Goal: Navigation & Orientation: Find specific page/section

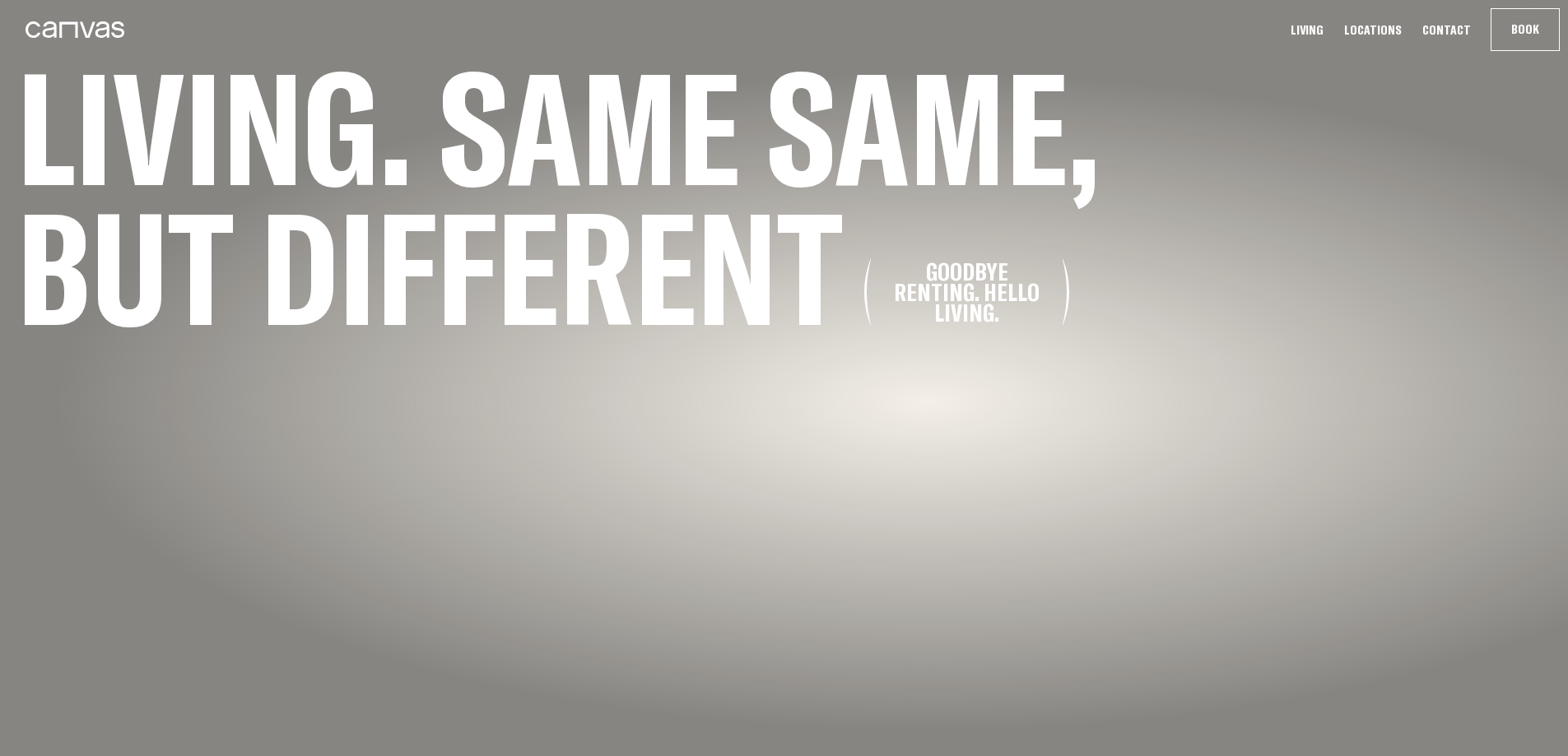
click at [1389, 24] on link "Locations" at bounding box center [1373, 30] width 68 height 17
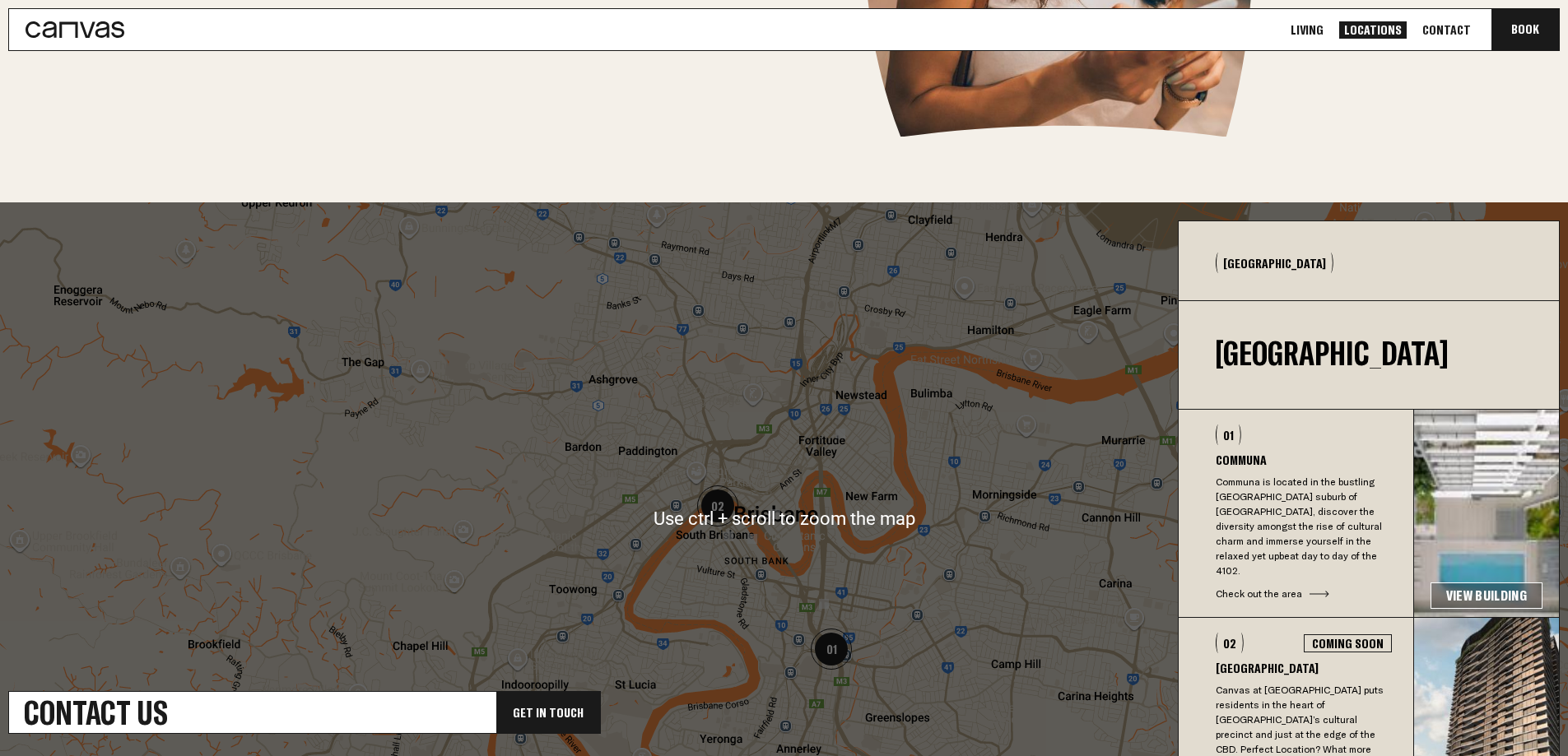
scroll to position [44, 0]
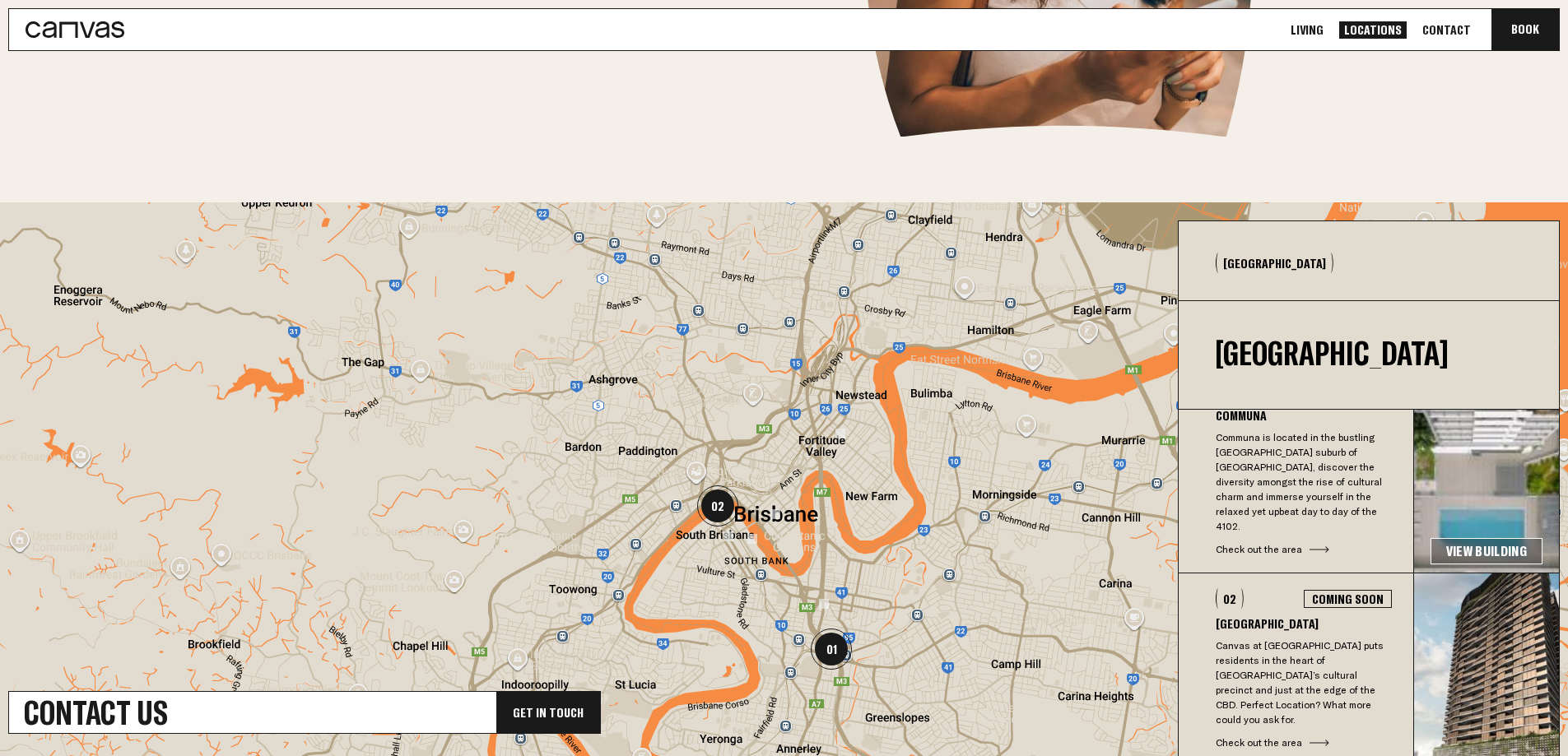
click at [1460, 538] on link "View Building" at bounding box center [1487, 551] width 112 height 26
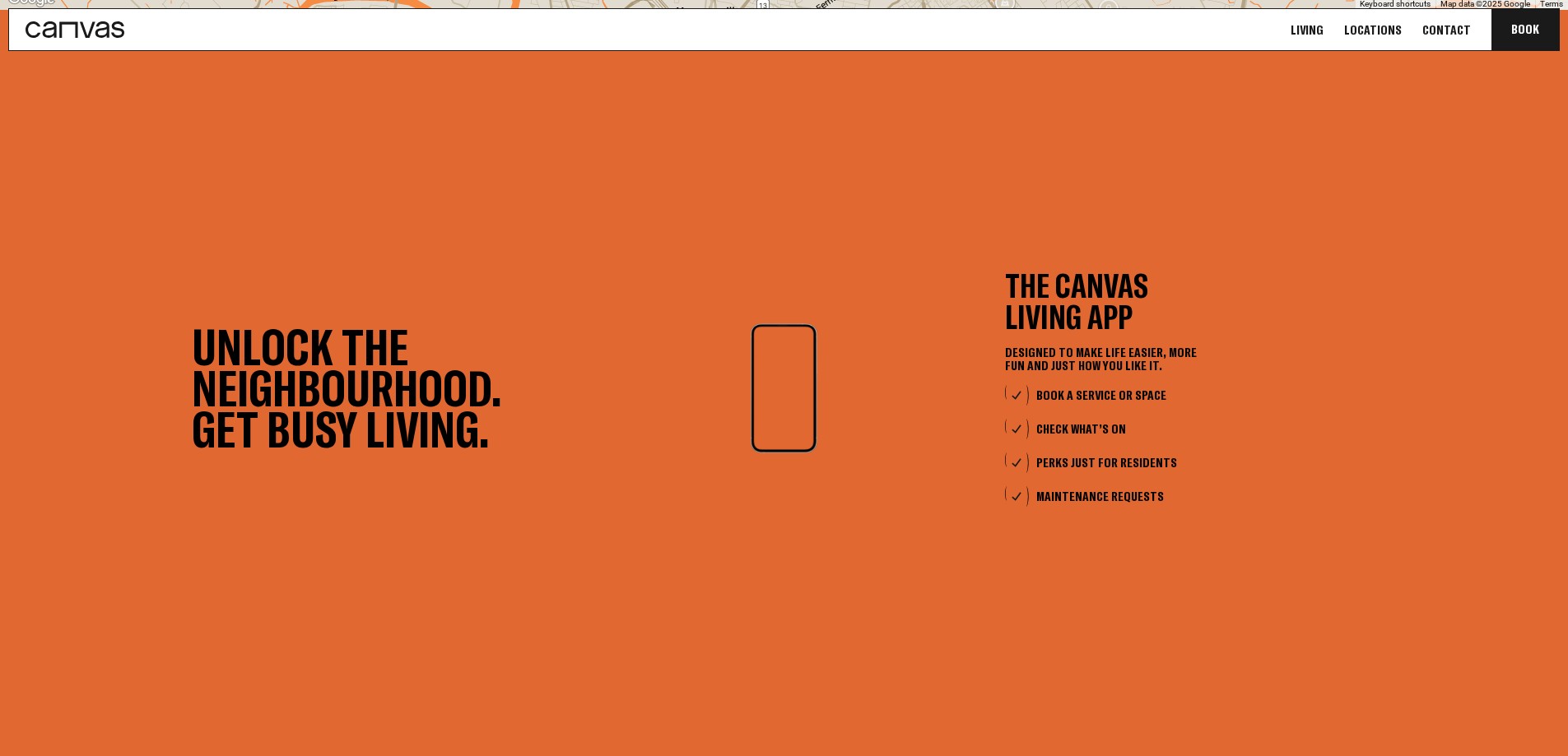
scroll to position [4736, 0]
click at [826, 451] on video at bounding box center [784, 389] width 247 height 124
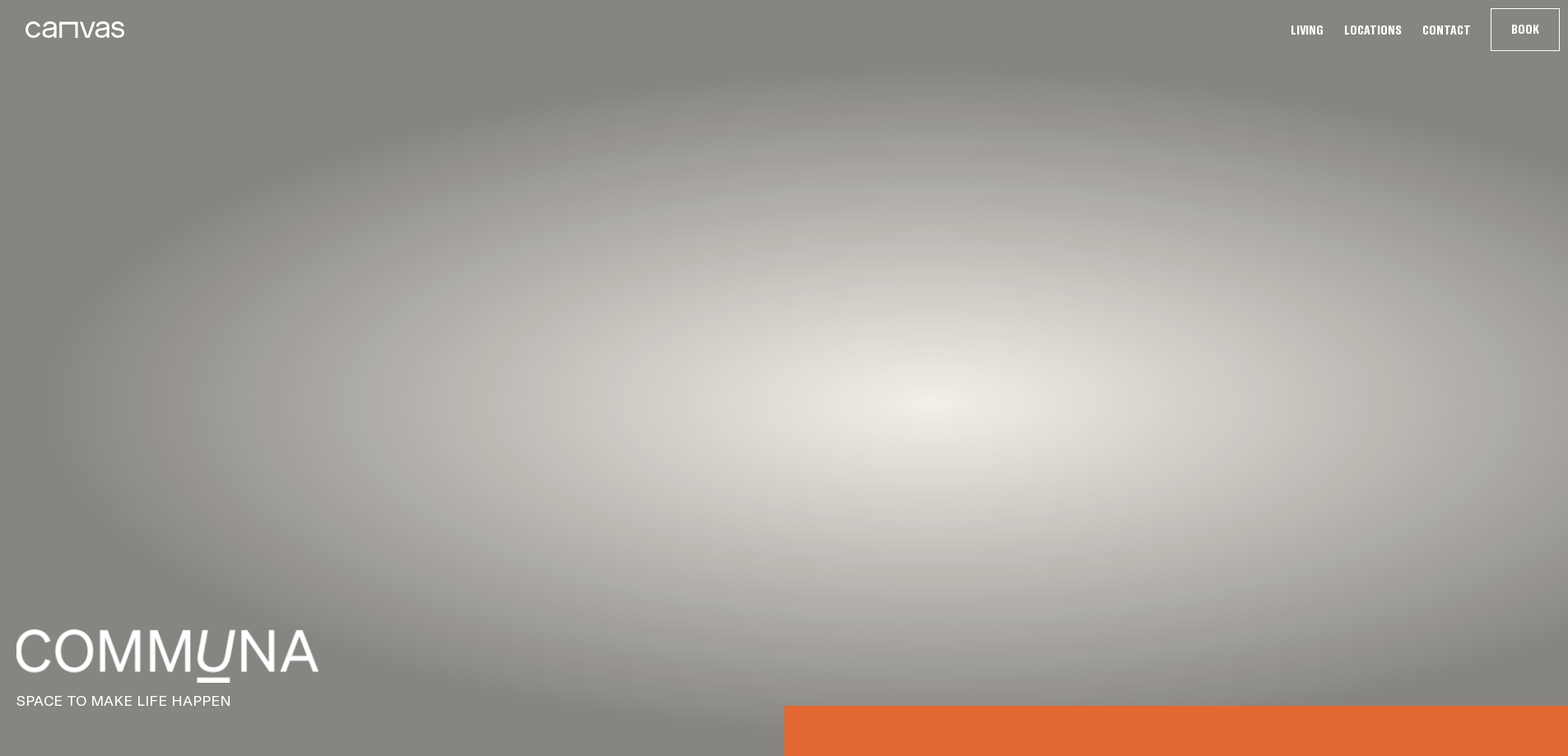
scroll to position [0, 0]
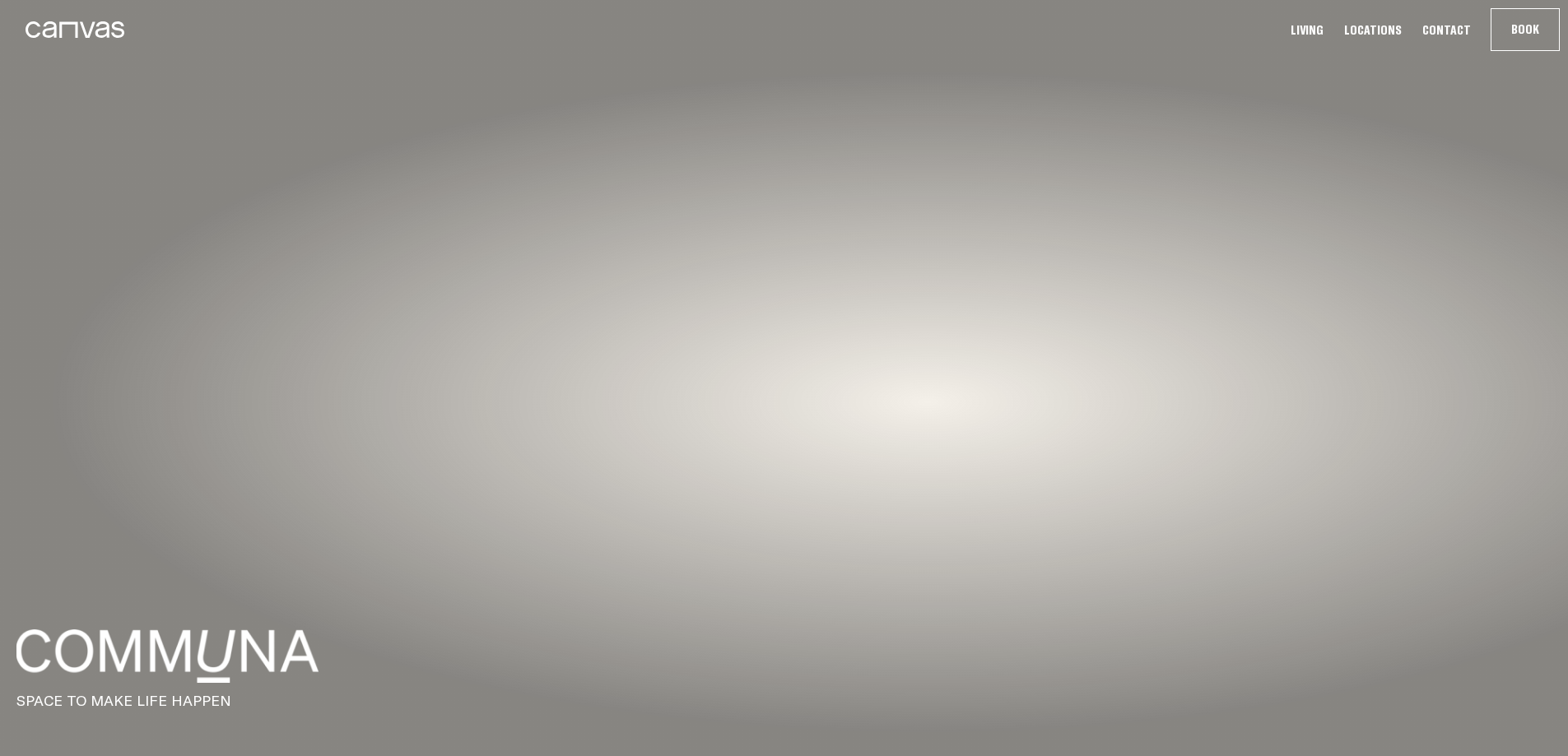
click at [1325, 33] on link "Living" at bounding box center [1307, 30] width 42 height 17
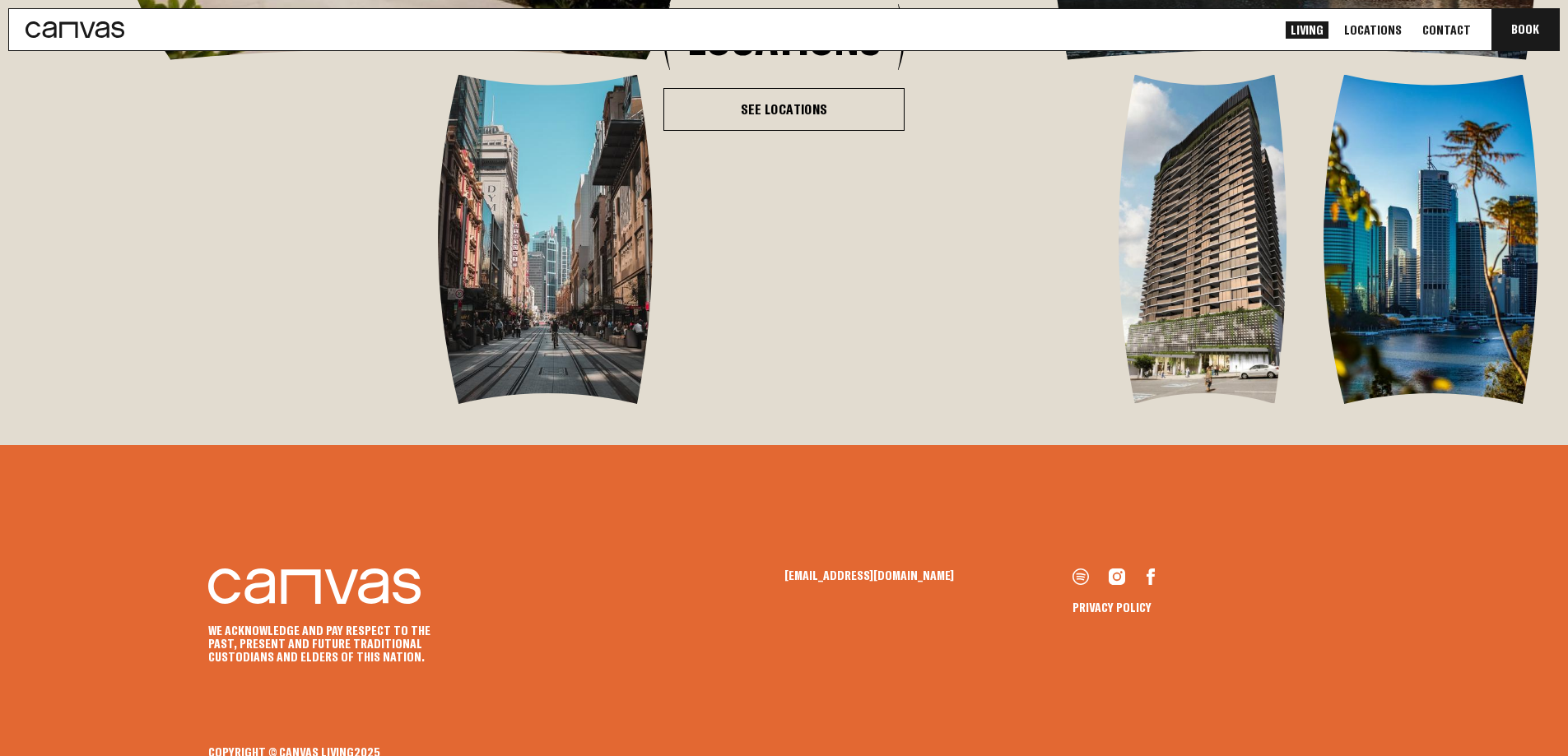
scroll to position [3348, 0]
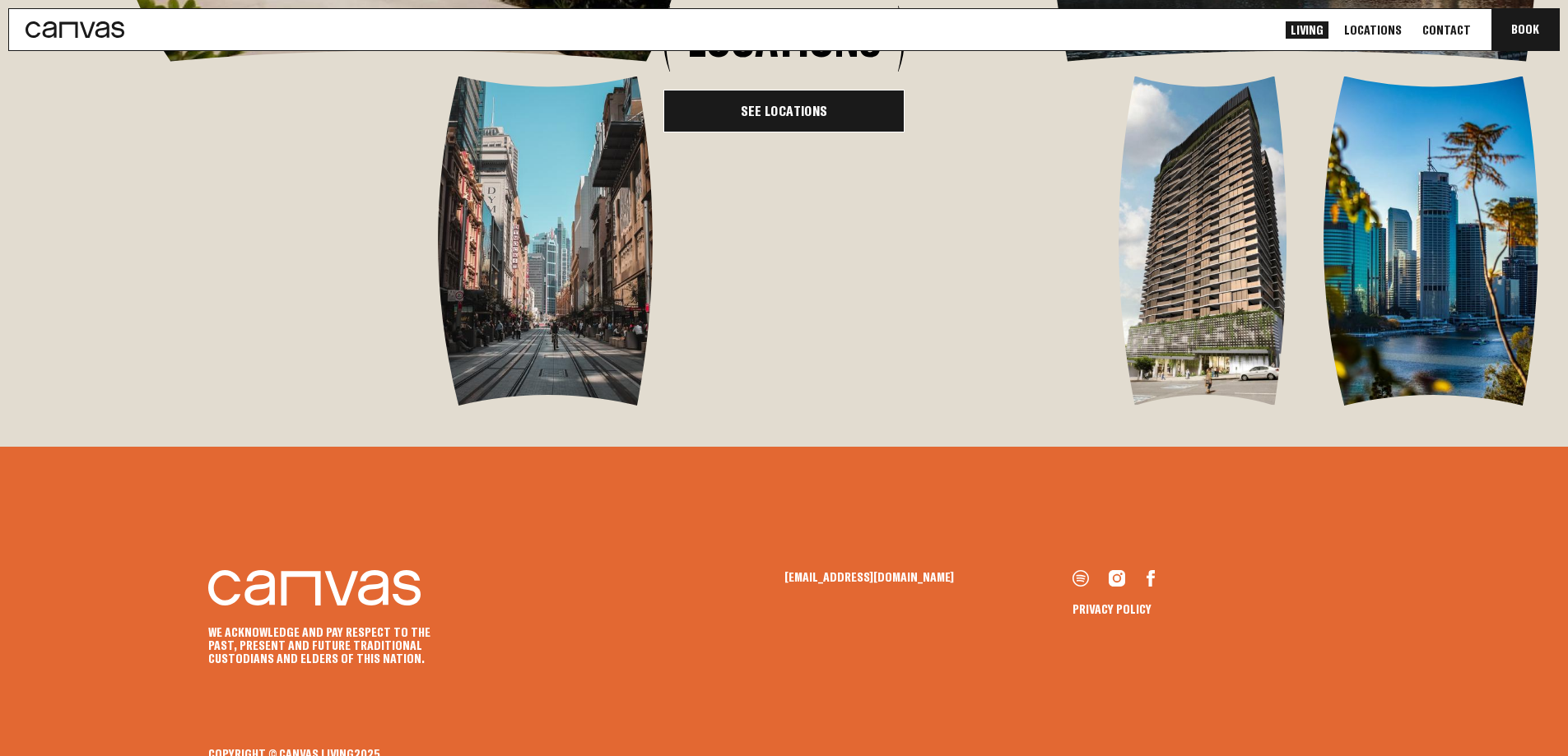
click at [809, 133] on link "See Locations" at bounding box center [784, 110] width 241 height 42
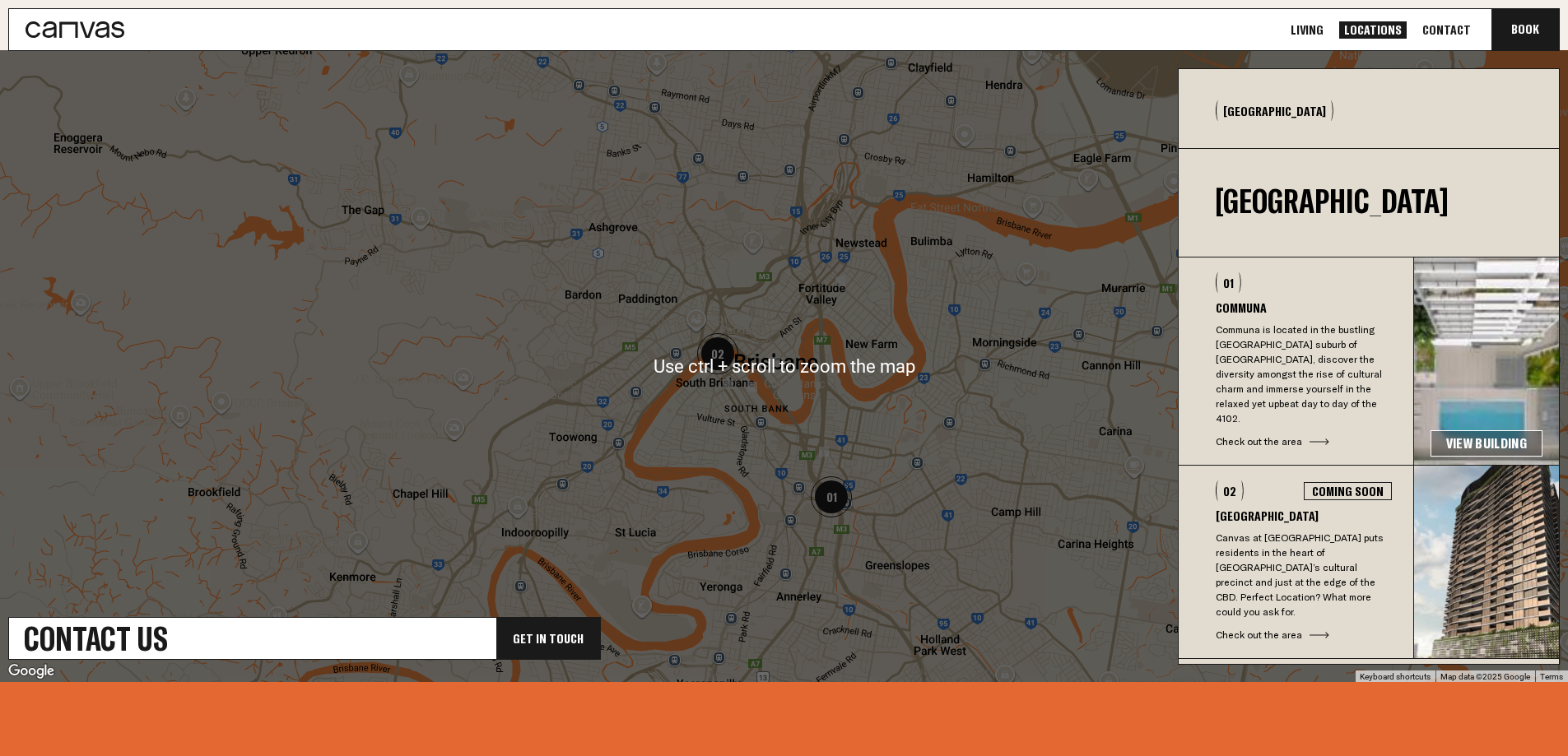
scroll to position [493, 0]
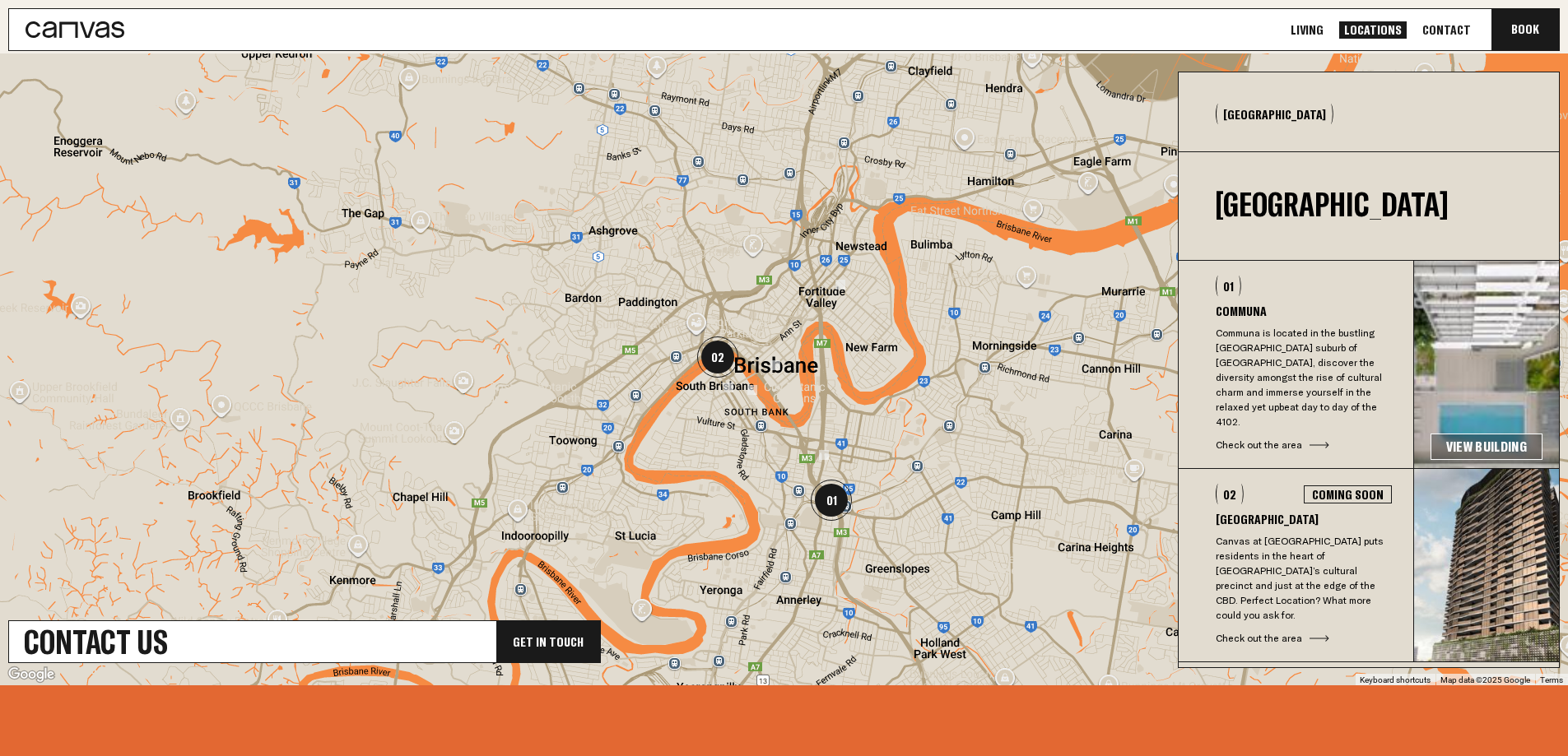
click at [1258, 534] on p "Canvas at [GEOGRAPHIC_DATA] puts residents in the heart of [GEOGRAPHIC_DATA]’s …" at bounding box center [1303, 578] width 176 height 89
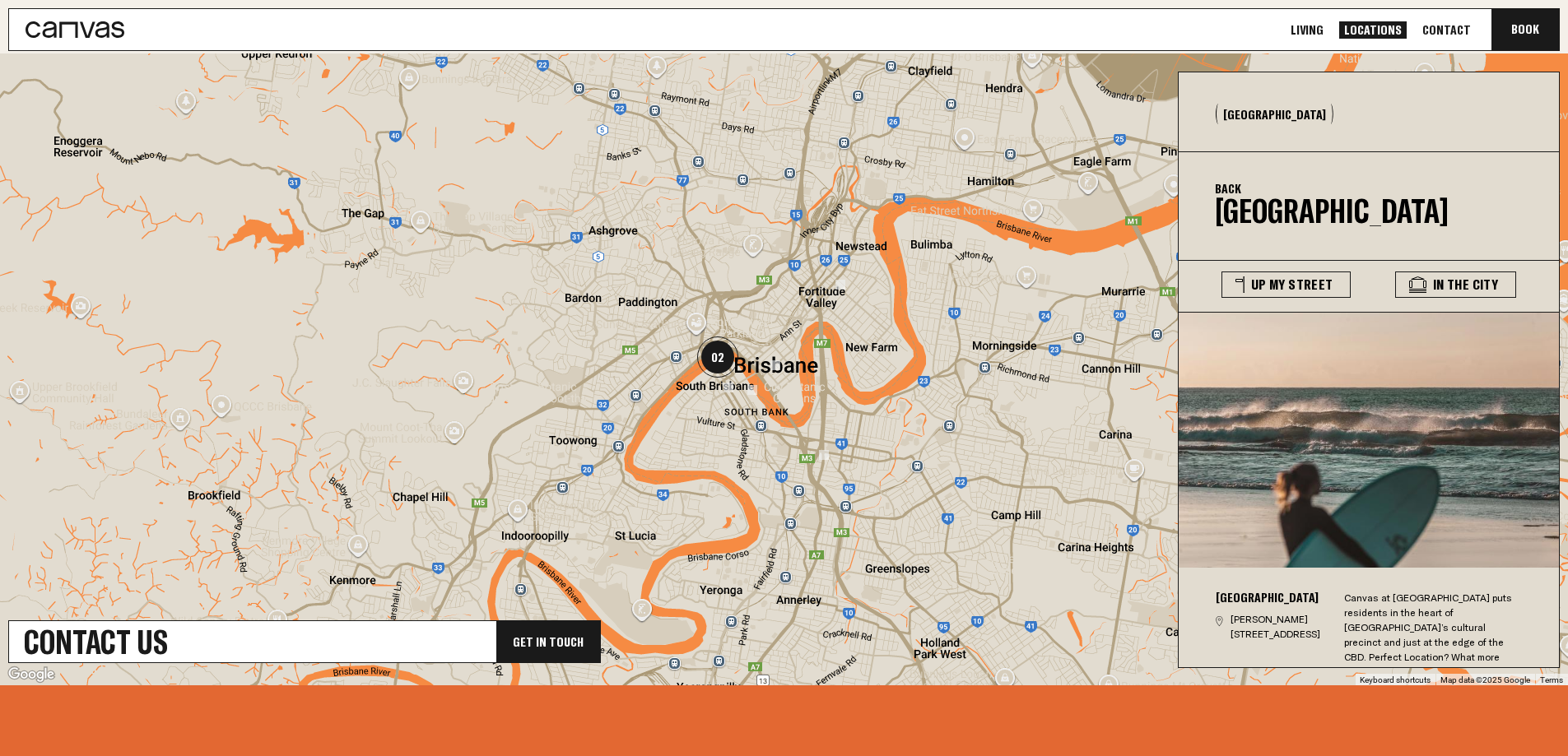
scroll to position [8, 0]
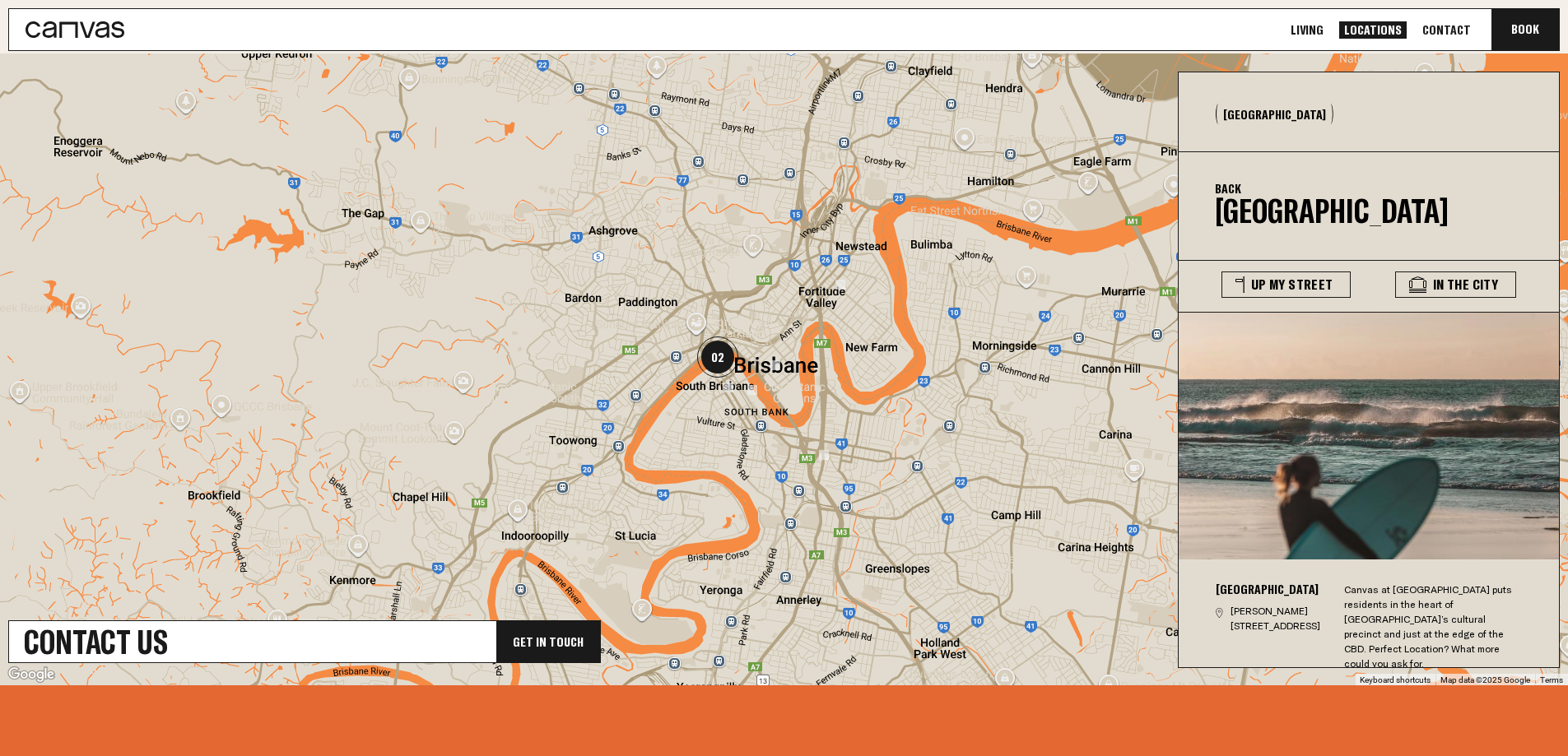
click at [1237, 116] on button "[GEOGRAPHIC_DATA]" at bounding box center [1274, 114] width 117 height 21
click at [1267, 201] on div "Back [GEOGRAPHIC_DATA]" at bounding box center [1331, 204] width 234 height 51
click at [1247, 113] on button "[GEOGRAPHIC_DATA]" at bounding box center [1274, 114] width 117 height 21
click at [1320, 27] on link "Living" at bounding box center [1307, 30] width 42 height 17
